Goal: Transaction & Acquisition: Purchase product/service

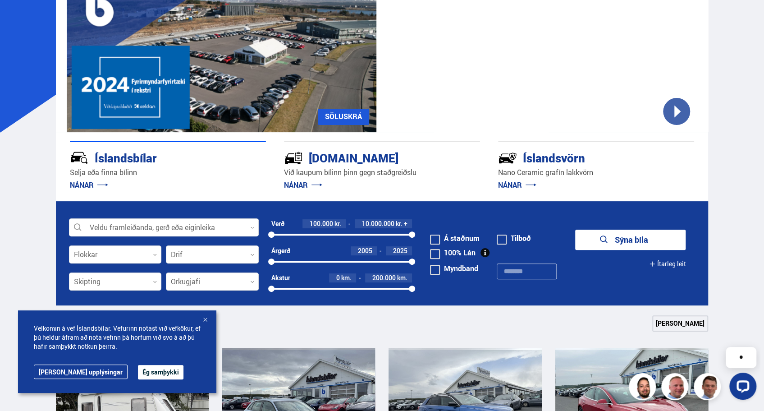
scroll to position [108, 0]
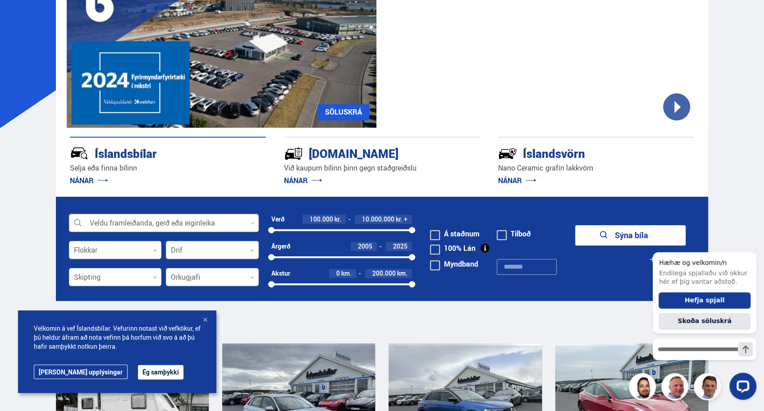
click at [206, 319] on div at bounding box center [205, 319] width 9 height 9
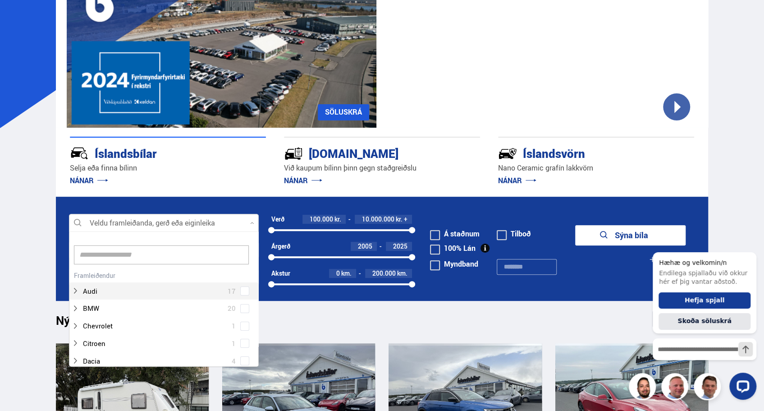
click at [225, 222] on div at bounding box center [164, 223] width 190 height 18
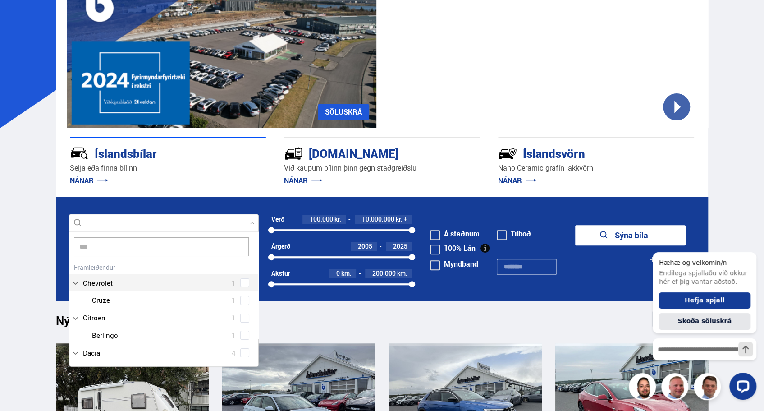
scroll to position [0, 0]
type input "*****"
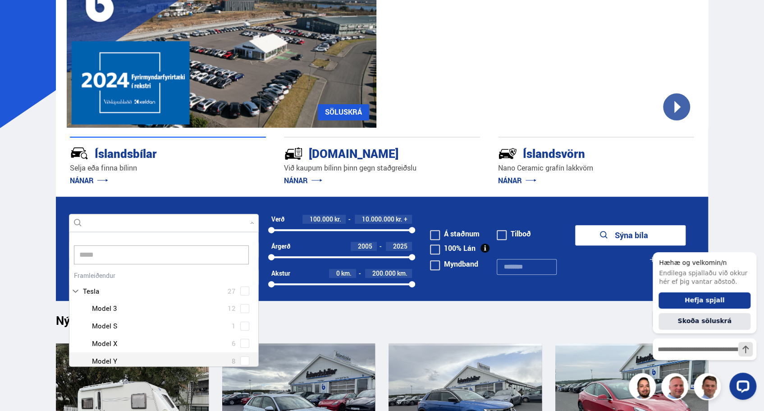
click at [119, 360] on div at bounding box center [173, 360] width 166 height 13
click at [120, 357] on div at bounding box center [173, 360] width 166 height 13
click at [103, 360] on div at bounding box center [173, 360] width 166 height 13
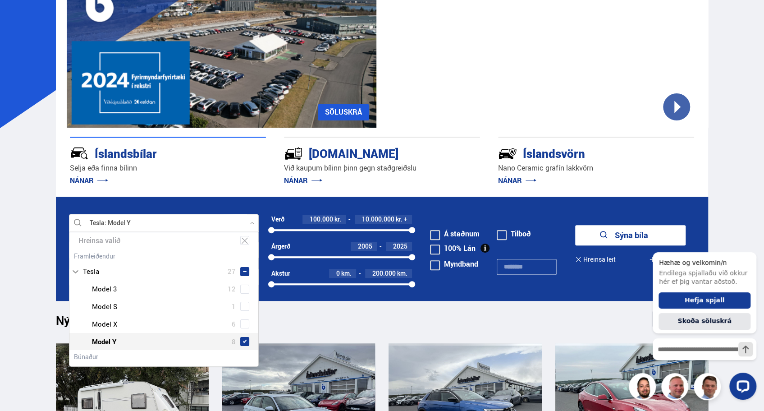
scroll to position [54, 0]
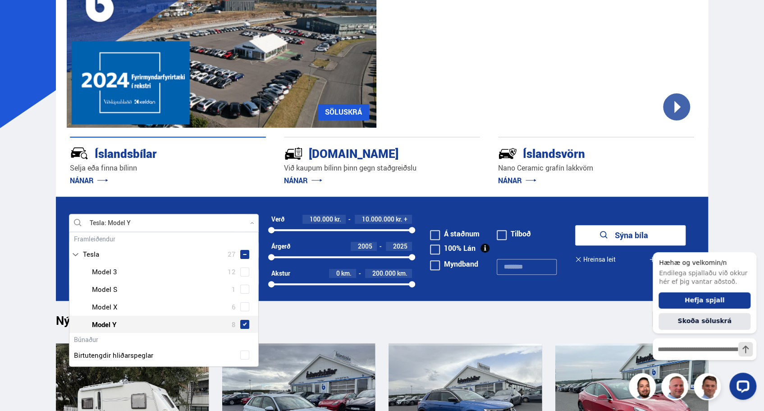
click at [244, 325] on span at bounding box center [244, 324] width 9 height 9
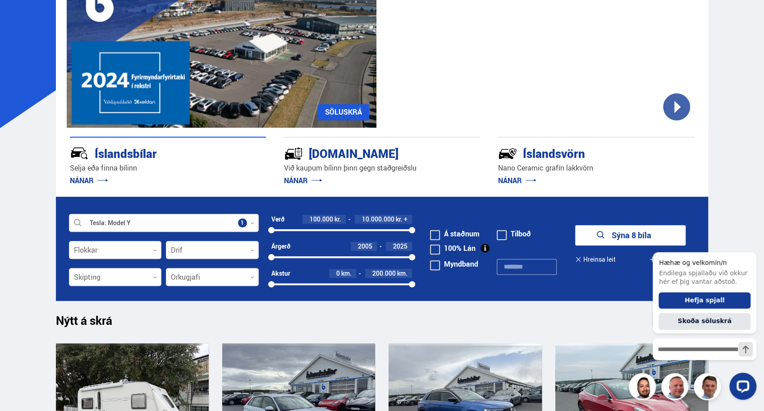
click at [529, 215] on form "Tesla Model Y Veldu framleiðanda, gerð eða eiginleika 1 Flokkar 0 Drif 0 Verð 1…" at bounding box center [382, 248] width 653 height 104
click at [612, 236] on button "Sýna 8 bíla" at bounding box center [630, 235] width 110 height 20
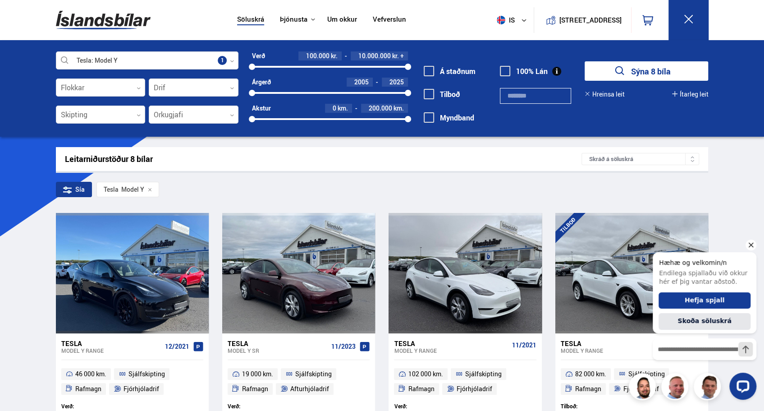
click at [753, 247] on icon "Hide greeting" at bounding box center [750, 244] width 11 height 11
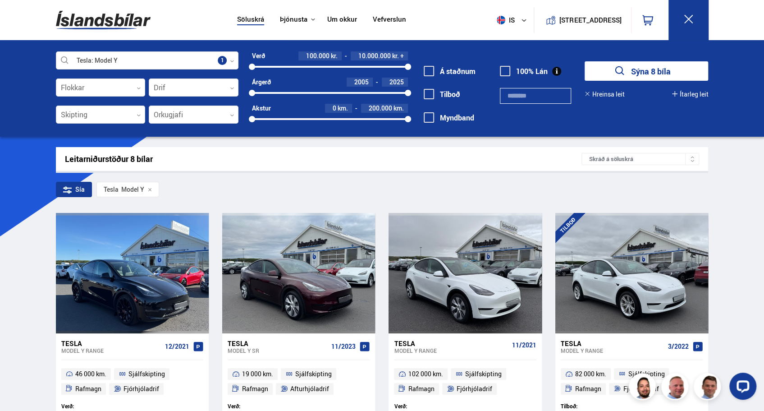
scroll to position [359, 0]
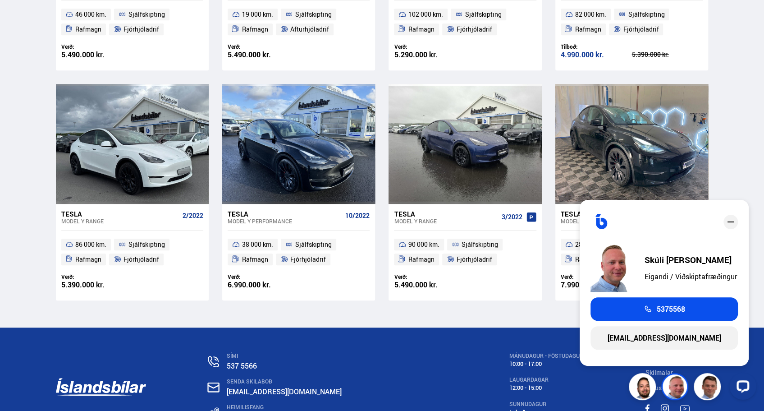
click at [425, 378] on div "SÍMI 537 5566 SENDA SKILABOÐ [EMAIL_ADDRESS][DOMAIN_NAME] HEIMILISFANG [STREET_…" at bounding box center [382, 388] width 667 height 123
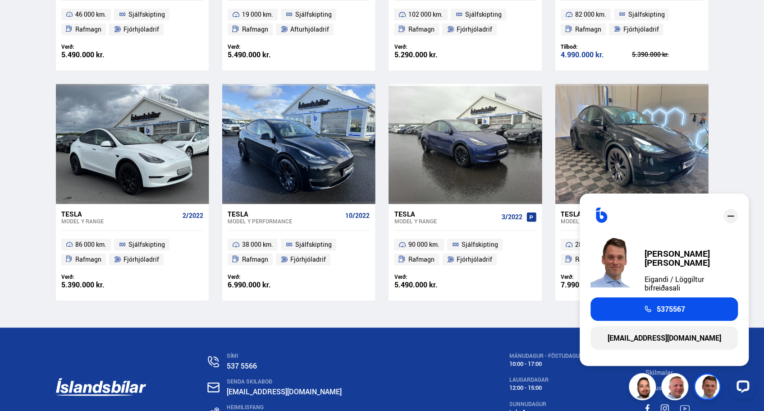
click at [728, 72] on div "Söluskrá Þjónusta Íslandsbílar [DOMAIN_NAME] Íslandsvörn Leiðbeiningar Um okkur…" at bounding box center [382, 62] width 764 height 842
